Goal: Task Accomplishment & Management: Manage account settings

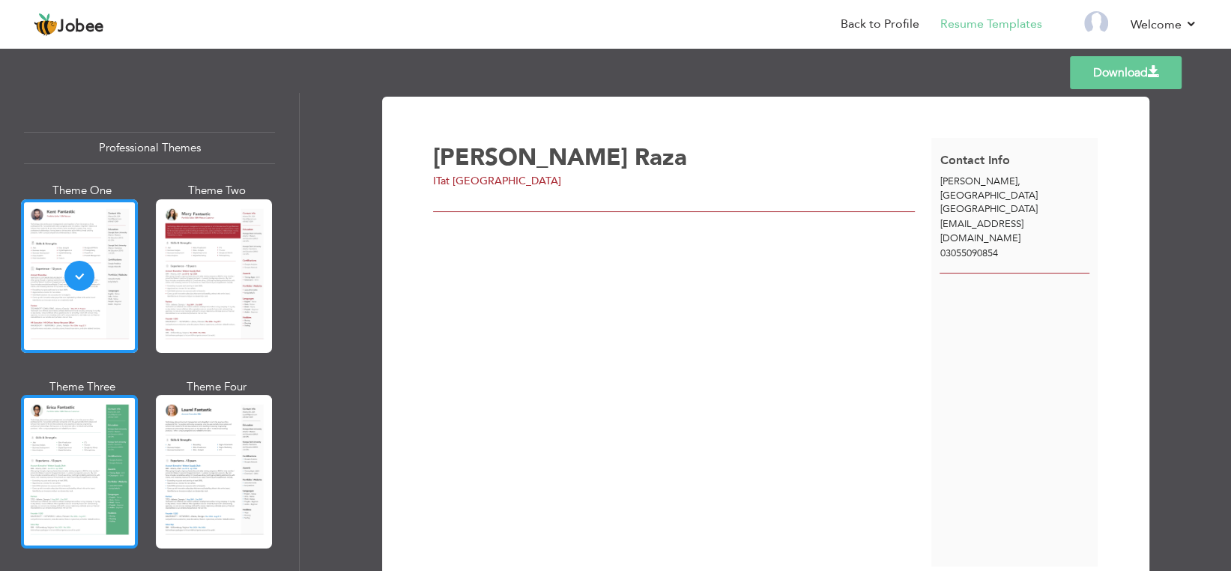
click at [79, 491] on div at bounding box center [79, 472] width 117 height 154
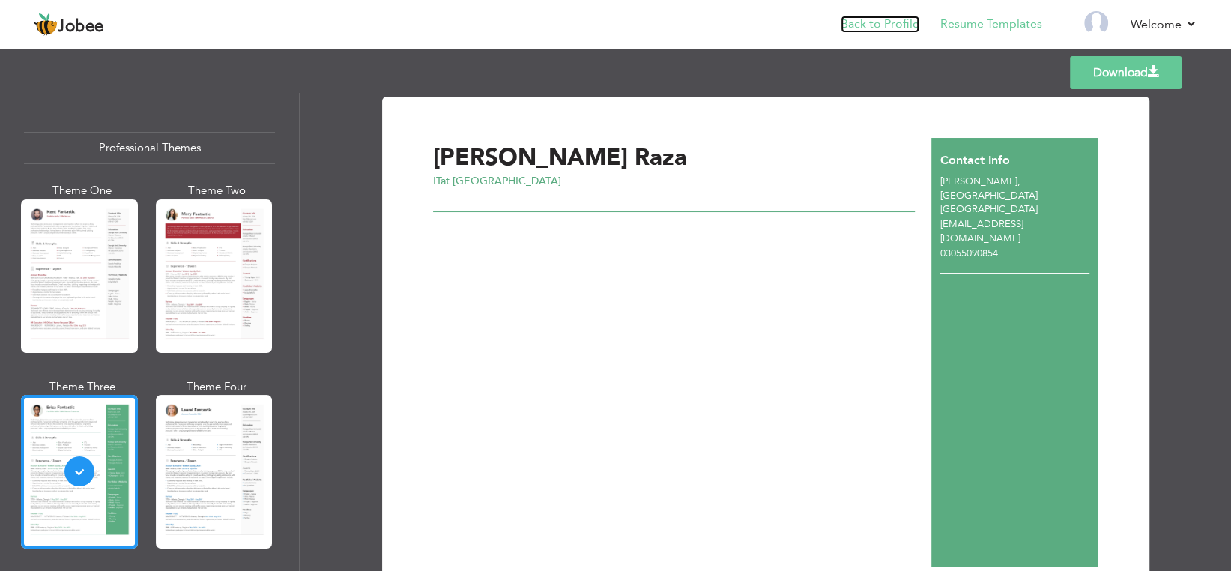
click at [896, 25] on link "Back to Profile" at bounding box center [879, 24] width 79 height 17
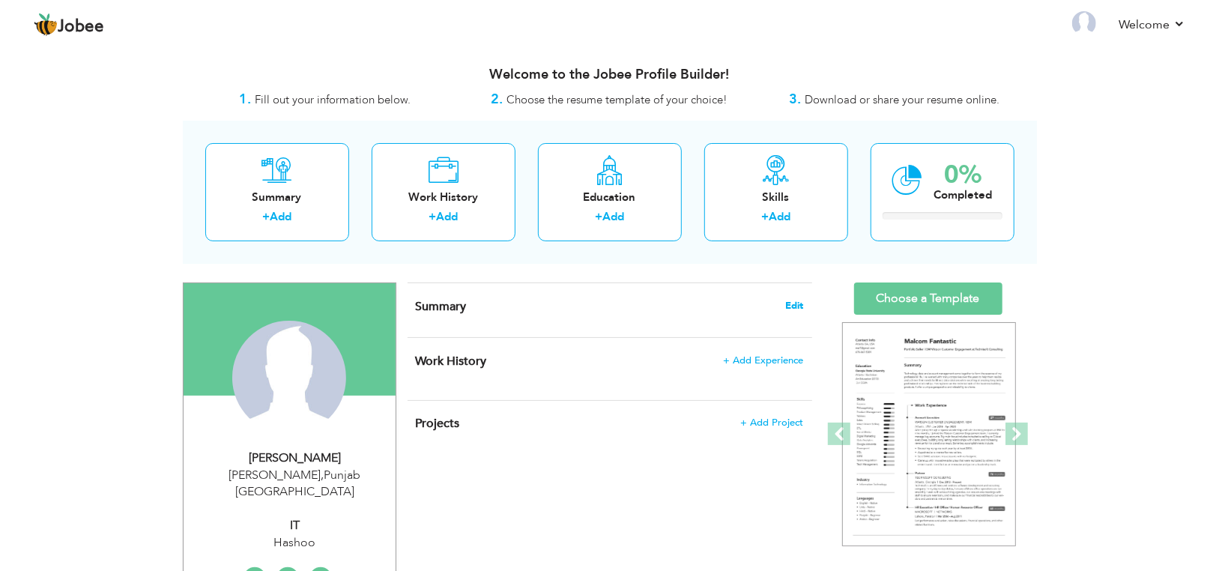
click at [795, 307] on span "Edit" at bounding box center [795, 305] width 18 height 10
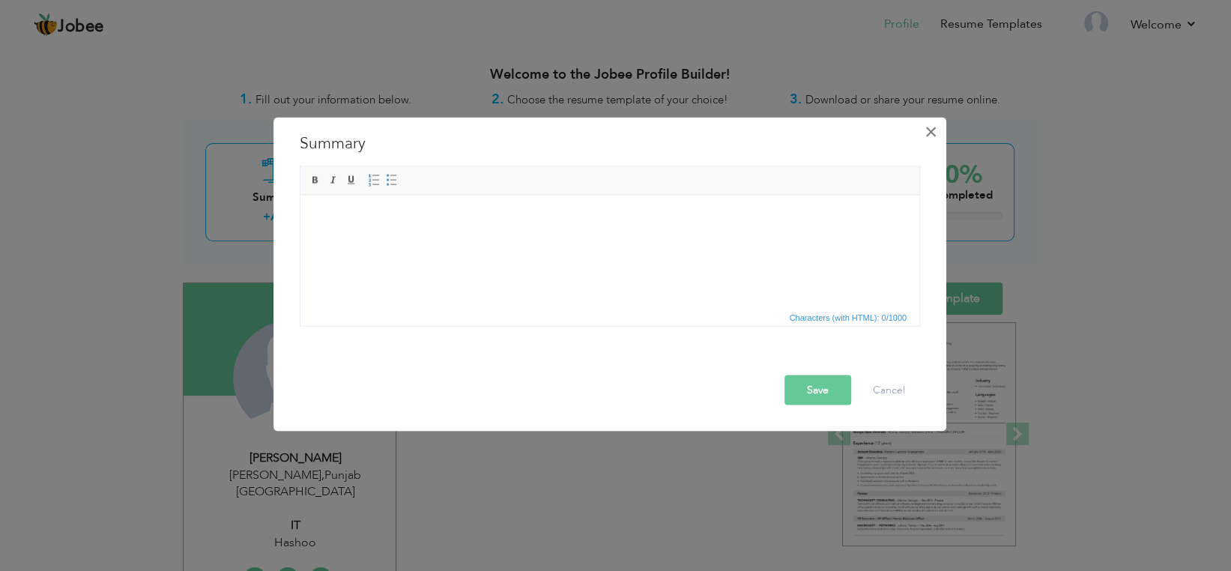
click at [933, 136] on span "×" at bounding box center [930, 131] width 13 height 27
